Goal: Task Accomplishment & Management: Manage account settings

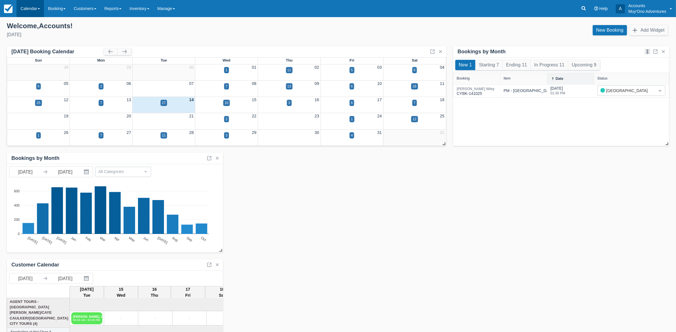
click at [34, 6] on link "Calendar" at bounding box center [30, 8] width 27 height 17
click at [39, 52] on link "Month" at bounding box center [39, 54] width 45 height 12
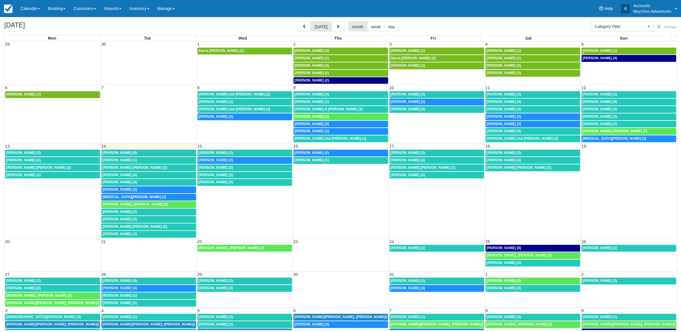
select select
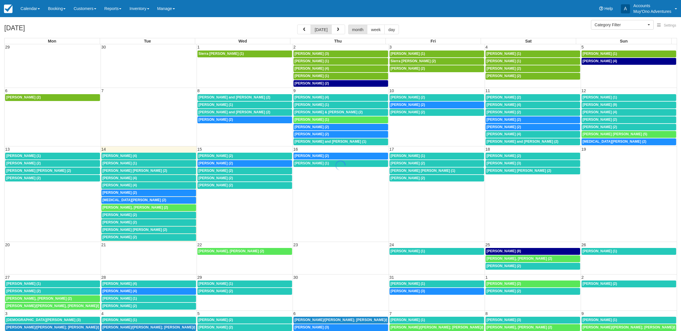
select select
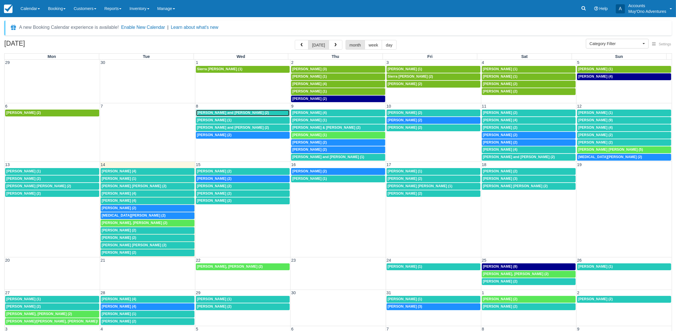
click at [225, 113] on span "Kerrianne and Dylan England (2)" at bounding box center [233, 113] width 72 height 4
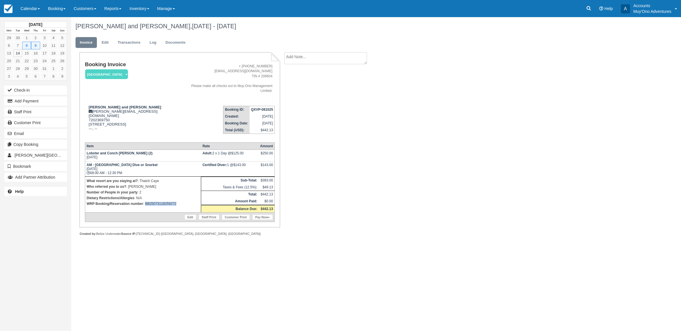
drag, startPoint x: 182, startPoint y: 194, endPoint x: 145, endPoint y: 196, distance: 37.7
click at [145, 201] on p "WRP Booking/Reservation number : BB25073118259272" at bounding box center [143, 204] width 113 height 6
copy p "BB25073118259272"
click at [20, 99] on button "Add Payment" at bounding box center [35, 100] width 63 height 9
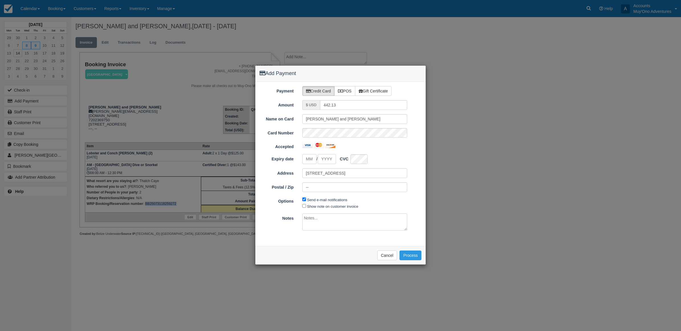
type input "10/14/25"
click at [352, 91] on label "POS" at bounding box center [344, 91] width 21 height 10
radio input "true"
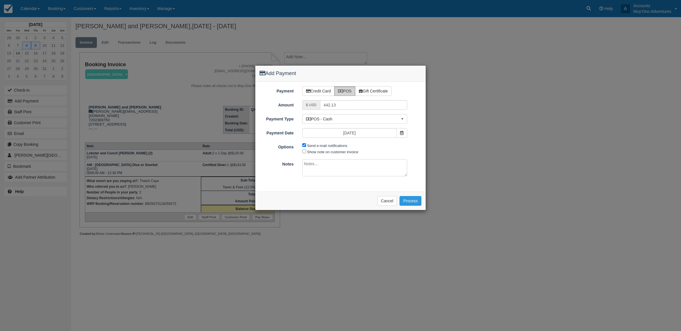
drag, startPoint x: 595, startPoint y: 116, endPoint x: 590, endPoint y: 119, distance: 5.5
click at [592, 119] on div "Add Payment Payment Credit Card POS Gift Certificate Amount $ USD 442.13 Name o…" at bounding box center [340, 165] width 681 height 331
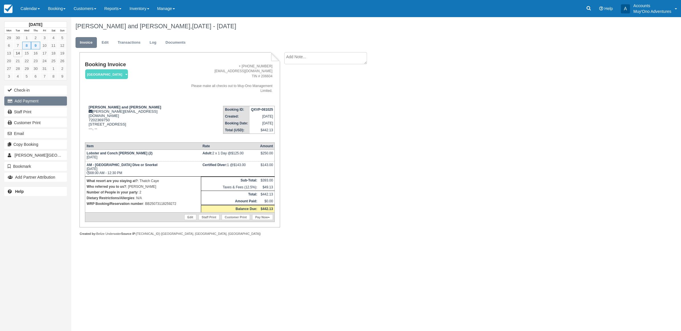
click at [49, 100] on button "Add Payment" at bounding box center [35, 100] width 63 height 9
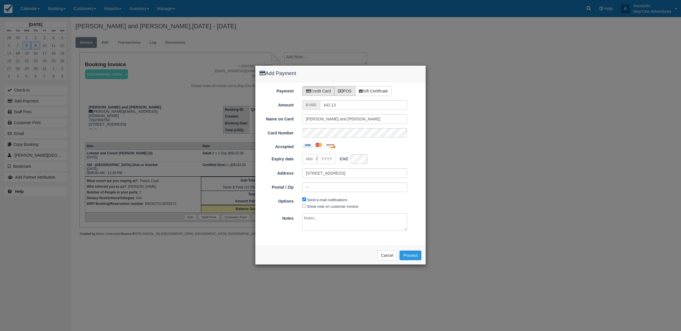
click at [348, 92] on label "POS" at bounding box center [344, 91] width 21 height 10
radio input "true"
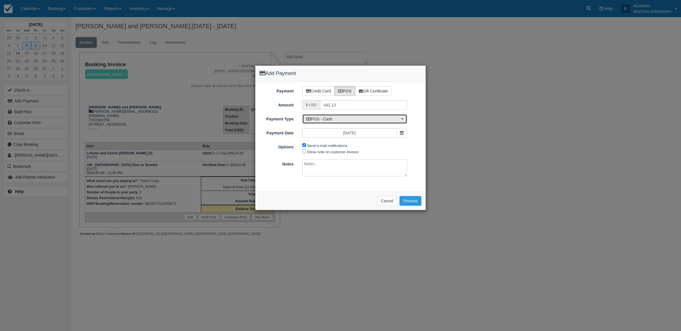
click at [357, 116] on button "POS - Cash" at bounding box center [355, 119] width 105 height 10
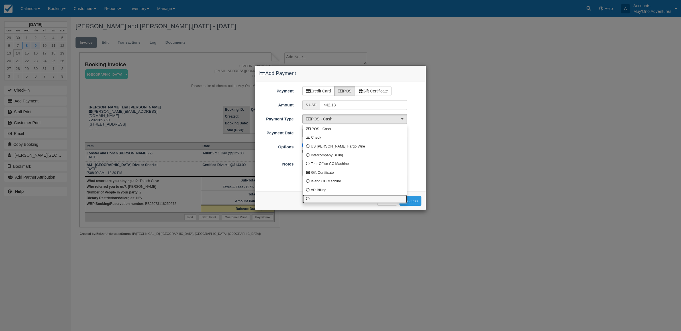
click at [320, 199] on link at bounding box center [355, 198] width 104 height 9
select select "custom10"
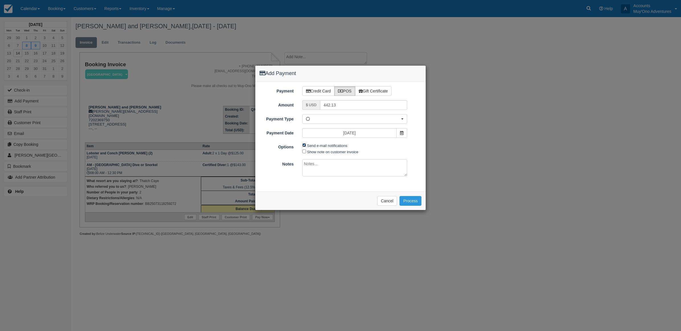
click at [303, 145] on input "Send e-mail notifications" at bounding box center [305, 145] width 4 height 4
checkbox input "false"
click at [316, 173] on textarea at bounding box center [355, 167] width 105 height 17
type textarea "Paid in WRP CT"
click at [407, 202] on button "Process" at bounding box center [411, 201] width 22 height 10
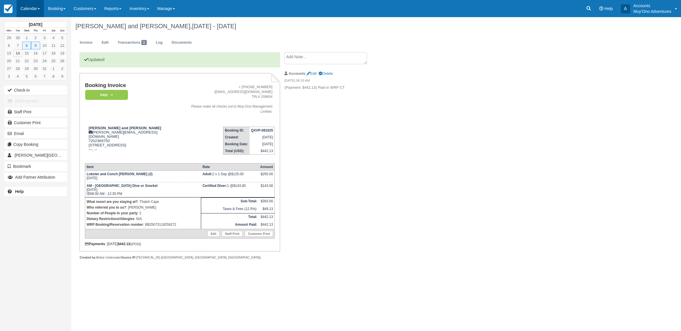
click at [27, 9] on link "Calendar" at bounding box center [30, 8] width 27 height 17
click at [32, 50] on link "Month" at bounding box center [39, 54] width 45 height 12
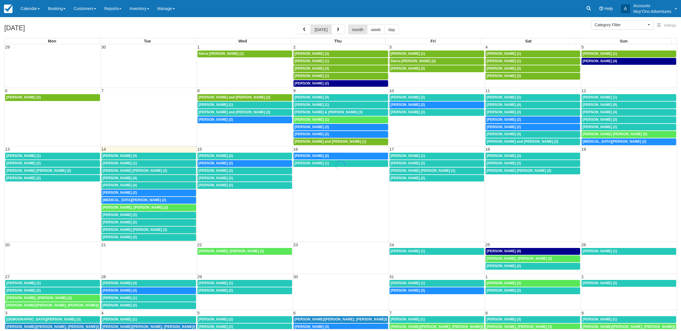
select select
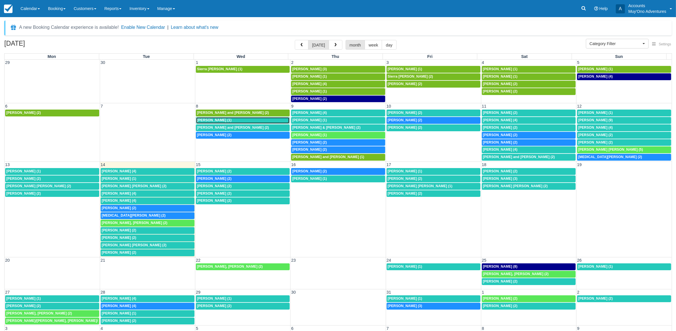
click at [213, 120] on span "Kerrianne England (1)" at bounding box center [214, 120] width 35 height 4
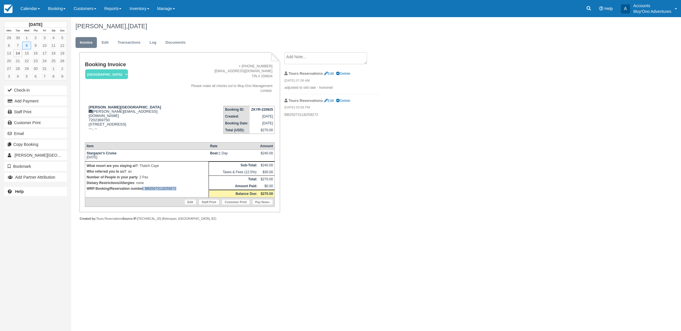
drag, startPoint x: 179, startPoint y: 183, endPoint x: 140, endPoint y: 192, distance: 40.1
click at [140, 191] on tbody "Stargazer's Cruise Wed Oct 8, 2025 Boat: 1 Day $240.00 What resort are you stay…" at bounding box center [180, 178] width 190 height 57
click at [403, 169] on div "Kerrianne England, October 08 2025 Invoice Edit Transactions Log Documents Book…" at bounding box center [326, 125] width 511 height 216
click at [24, 104] on button "Add Payment" at bounding box center [35, 100] width 63 height 9
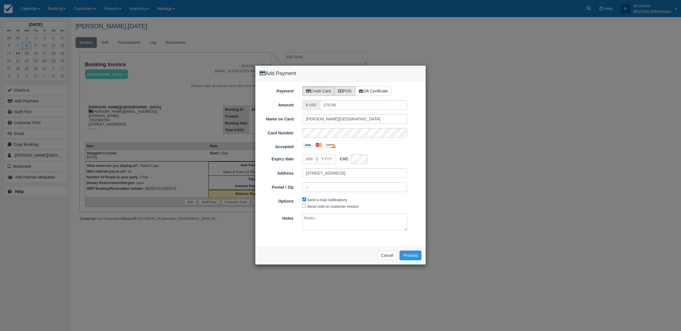
click at [349, 93] on label "POS" at bounding box center [344, 91] width 21 height 10
radio input "true"
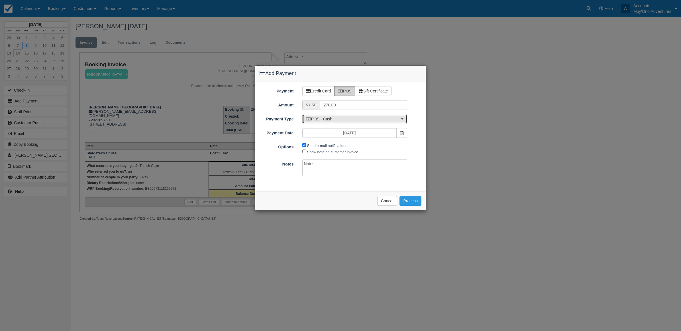
click at [322, 120] on span "POS - Cash" at bounding box center [353, 119] width 94 height 6
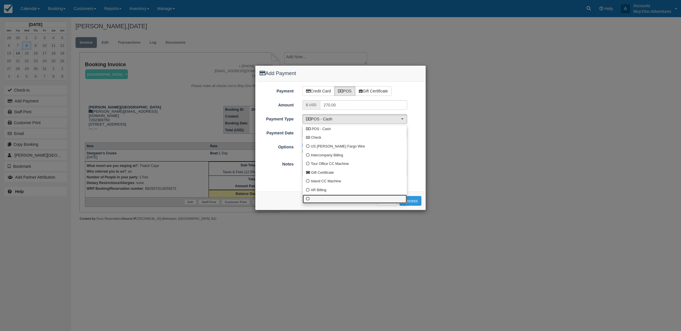
click at [314, 199] on link at bounding box center [355, 198] width 104 height 9
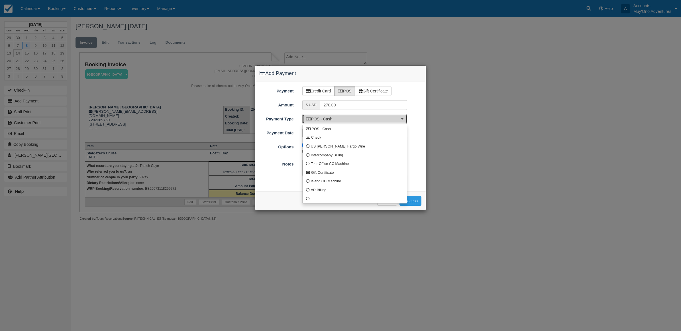
select select "custom10"
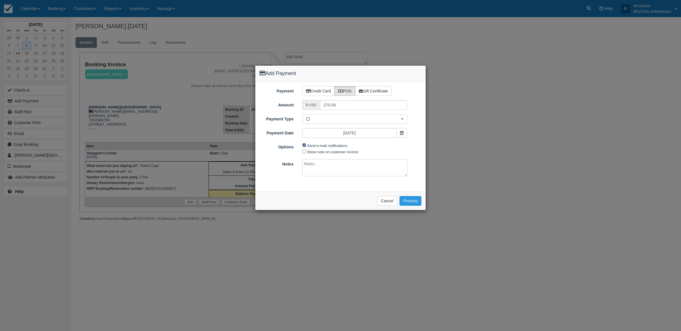
click at [304, 146] on input "Send e-mail notifications" at bounding box center [305, 145] width 4 height 4
checkbox input "false"
click at [328, 174] on textarea at bounding box center [355, 167] width 105 height 17
type textarea "Paid in WRP CT"
click at [404, 201] on button "Process" at bounding box center [411, 201] width 22 height 10
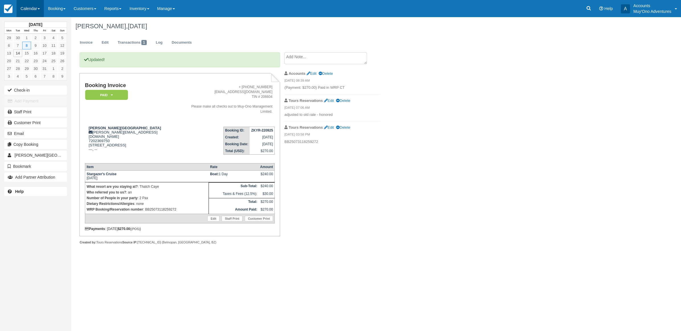
click at [31, 6] on link "Calendar" at bounding box center [30, 8] width 27 height 17
click at [31, 56] on link "Month" at bounding box center [39, 54] width 45 height 12
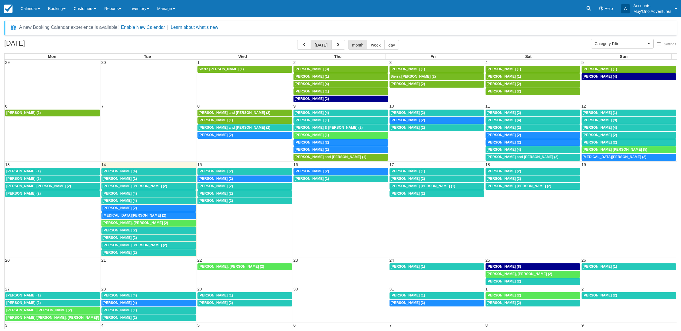
select select
click at [231, 129] on span "[PERSON_NAME] and [PERSON_NAME] (2)" at bounding box center [235, 127] width 72 height 4
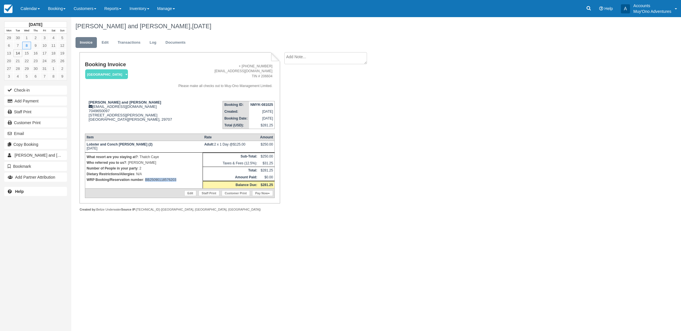
drag, startPoint x: 186, startPoint y: 179, endPoint x: 146, endPoint y: 184, distance: 40.3
click at [146, 184] on td "What resort are you staying at? : Thatch Caye Who referred you to us? : Monique…" at bounding box center [144, 170] width 118 height 36
copy p "BB25090118576203"
drag, startPoint x: 56, startPoint y: 105, endPoint x: 54, endPoint y: 102, distance: 3.1
click at [55, 104] on button "Add Payment" at bounding box center [35, 100] width 63 height 9
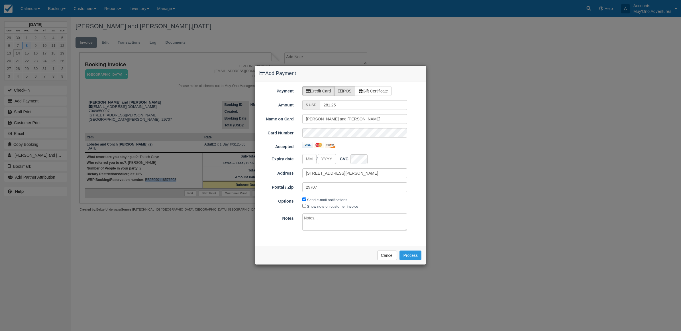
click at [343, 90] on icon at bounding box center [340, 91] width 5 height 4
radio input "true"
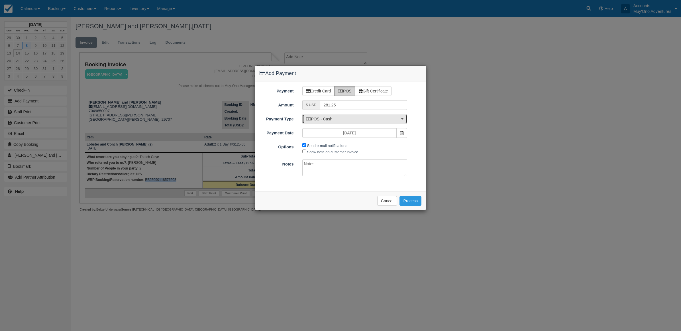
click at [338, 116] on button "POS - Cash" at bounding box center [355, 119] width 105 height 10
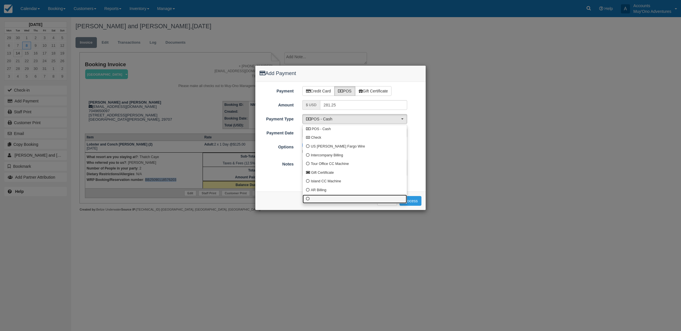
drag, startPoint x: 340, startPoint y: 202, endPoint x: 338, endPoint y: 197, distance: 4.6
click at [339, 200] on link at bounding box center [355, 198] width 104 height 9
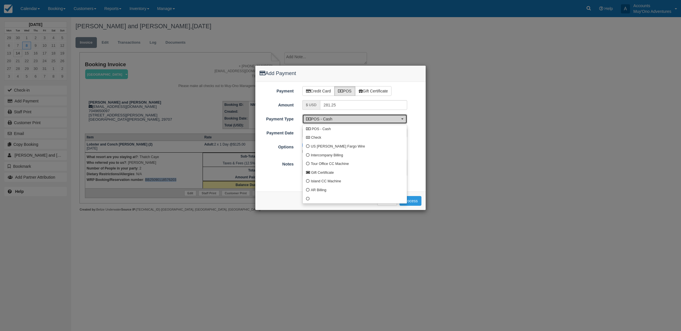
select select "custom10"
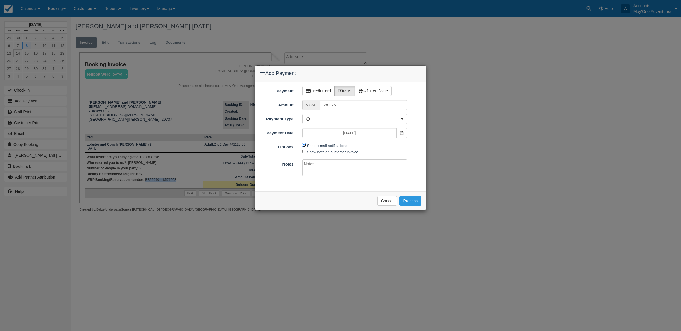
click at [305, 146] on input "Send e-mail notifications" at bounding box center [305, 145] width 4 height 4
checkbox input "false"
click at [319, 165] on textarea at bounding box center [355, 167] width 105 height 17
type textarea "Paid in WRP CT"
click at [404, 200] on button "Process" at bounding box center [411, 201] width 22 height 10
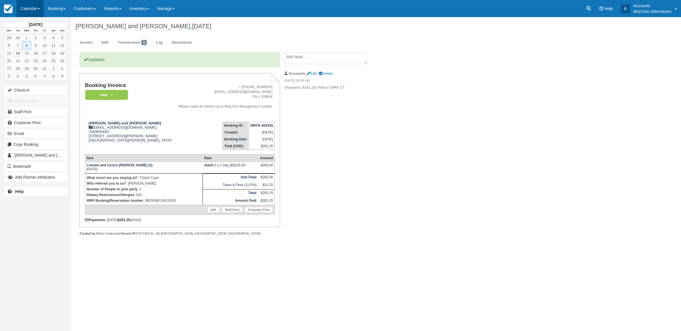
click at [38, 6] on link "Calendar" at bounding box center [30, 8] width 27 height 17
click at [31, 53] on link "Month" at bounding box center [39, 54] width 45 height 12
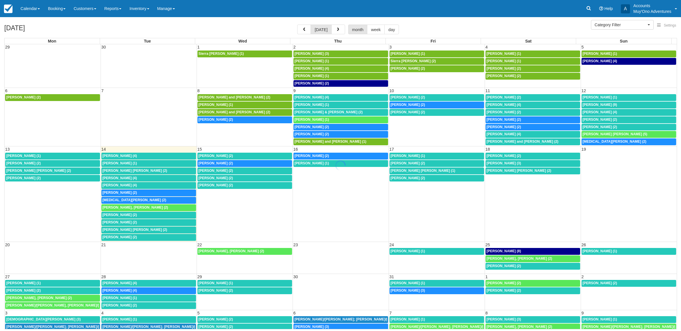
select select
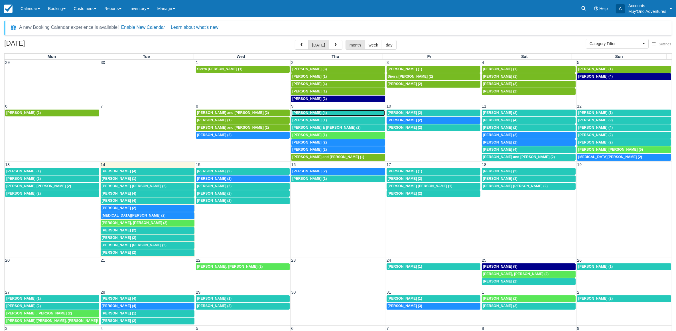
click at [348, 115] on div "Kurt Taylor (4)" at bounding box center [338, 113] width 92 height 5
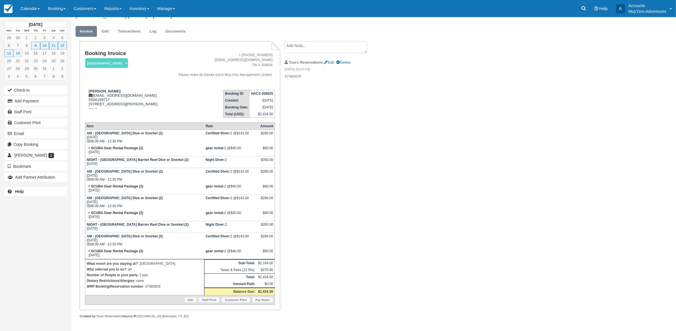
scroll to position [19, 0]
click at [28, 5] on link "Calendar" at bounding box center [30, 8] width 27 height 17
click at [40, 49] on link "Month" at bounding box center [39, 54] width 45 height 12
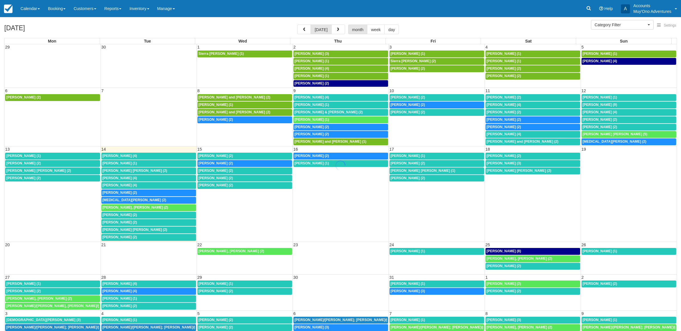
select select
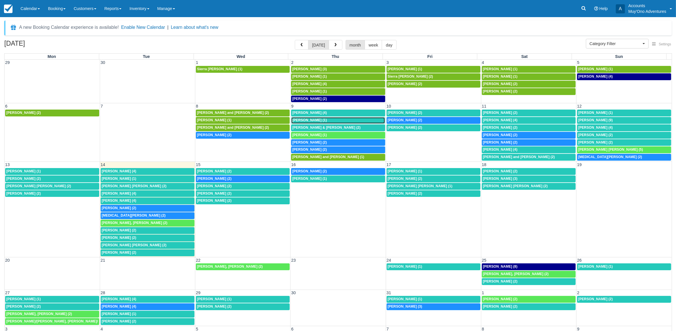
click at [318, 118] on link "Megan Balentine (1)" at bounding box center [338, 120] width 94 height 7
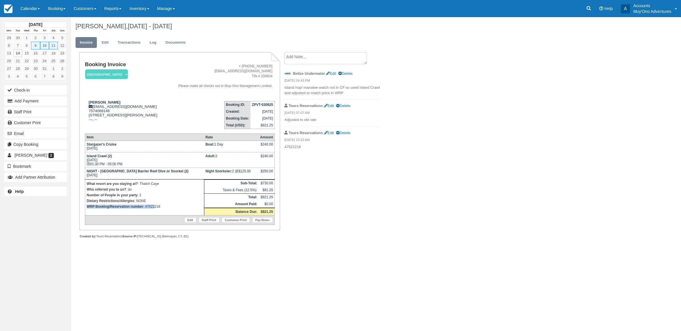
drag, startPoint x: 155, startPoint y: 200, endPoint x: 155, endPoint y: 203, distance: 3.3
click at [155, 203] on td "What resort are you staying at? : Thatch Caye Who referred you to us? : an Numb…" at bounding box center [144, 197] width 119 height 36
drag, startPoint x: 155, startPoint y: 203, endPoint x: 169, endPoint y: 206, distance: 14.3
click at [169, 206] on p "WRP Booking/Reservation number : 47521218" at bounding box center [145, 207] width 116 height 6
drag, startPoint x: 155, startPoint y: 208, endPoint x: 145, endPoint y: 208, distance: 9.7
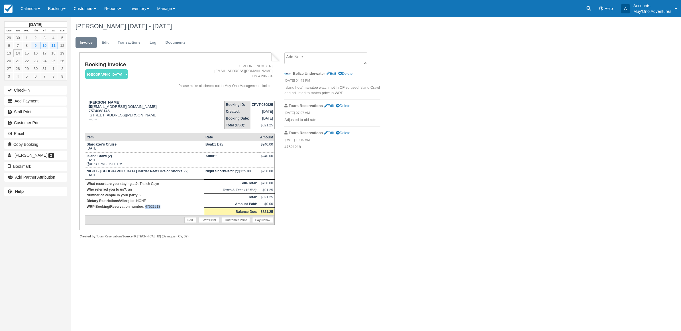
click at [145, 208] on p "WRP Booking/Reservation number : 47521218" at bounding box center [145, 207] width 116 height 6
copy p "47521218"
